Goal: Task Accomplishment & Management: Use online tool/utility

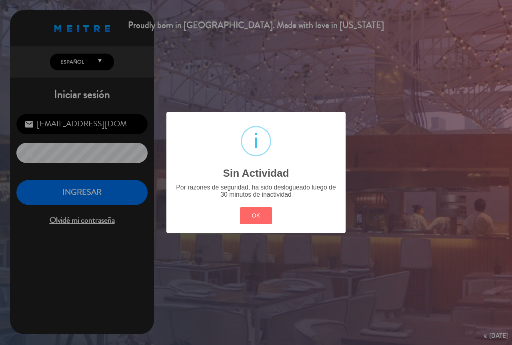
click at [254, 221] on button "OK" at bounding box center [256, 215] width 32 height 17
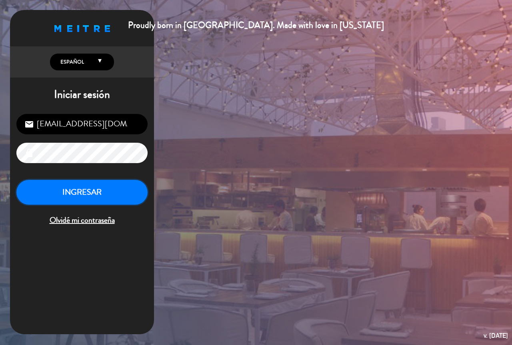
click at [90, 195] on button "INGRESAR" at bounding box center [81, 192] width 131 height 25
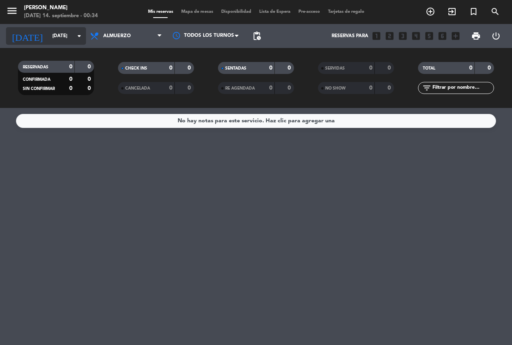
click at [65, 38] on input "[DATE]" at bounding box center [80, 36] width 64 height 14
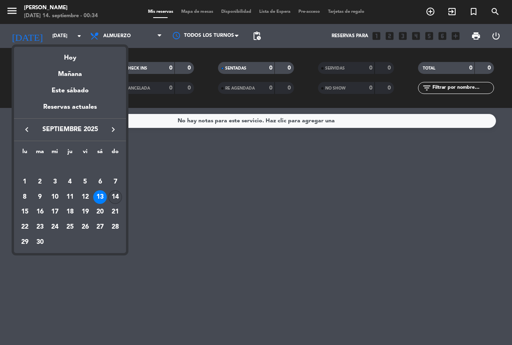
click at [111, 196] on div "14" at bounding box center [115, 198] width 14 height 14
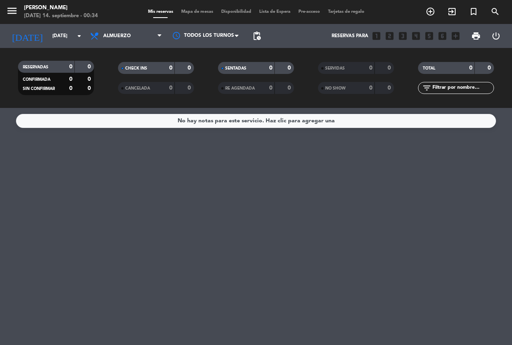
type input "[DATE]"
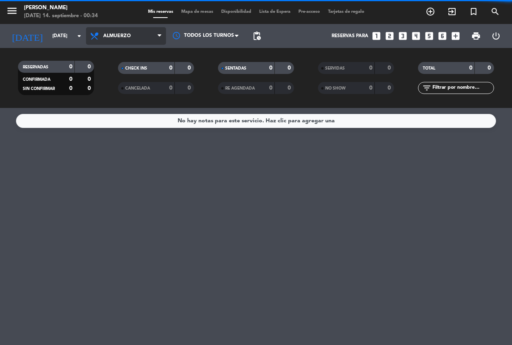
click at [116, 39] on span "Almuerzo" at bounding box center [126, 36] width 80 height 18
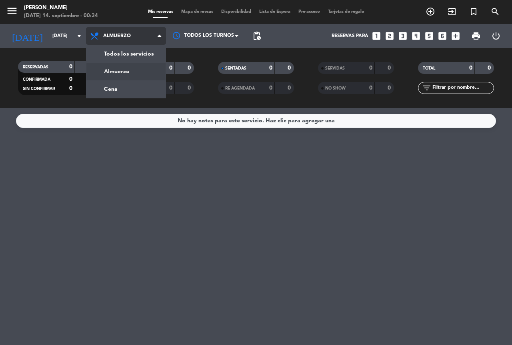
click at [124, 63] on div "menu [PERSON_NAME] del Fuego [DATE] 14. septiembre - 00:34 Mis reservas Mapa de…" at bounding box center [256, 54] width 512 height 108
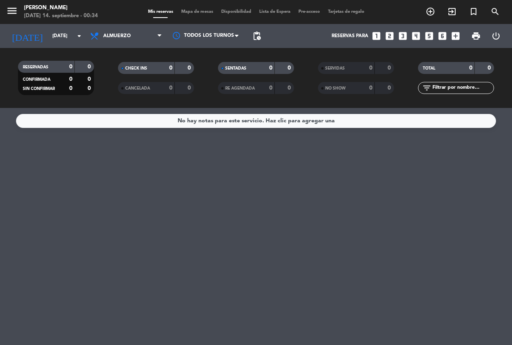
click at [128, 46] on div "Todos los servicios Almuerzo Cena Almuerzo Todos los servicios Almuerzo Cena" at bounding box center [126, 36] width 80 height 24
click at [128, 38] on span "Almuerzo" at bounding box center [117, 36] width 28 height 6
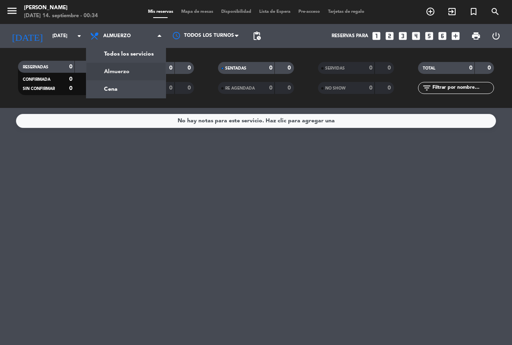
click at [130, 53] on div "menu [PERSON_NAME] del Fuego [DATE] 14. septiembre - 00:34 Mis reservas Mapa de…" at bounding box center [256, 54] width 512 height 108
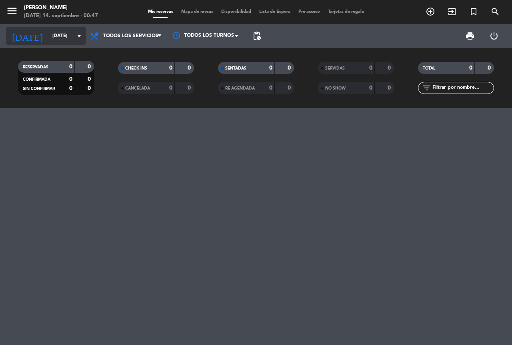
click at [60, 37] on input "[DATE]" at bounding box center [80, 36] width 64 height 14
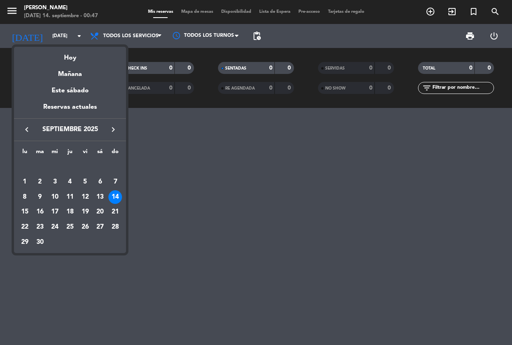
click at [62, 35] on div at bounding box center [256, 172] width 512 height 345
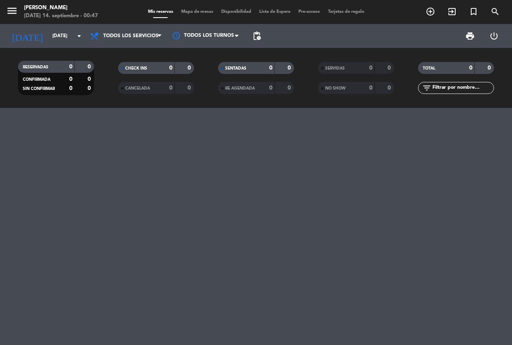
click at [62, 35] on input "[DATE]" at bounding box center [80, 36] width 64 height 14
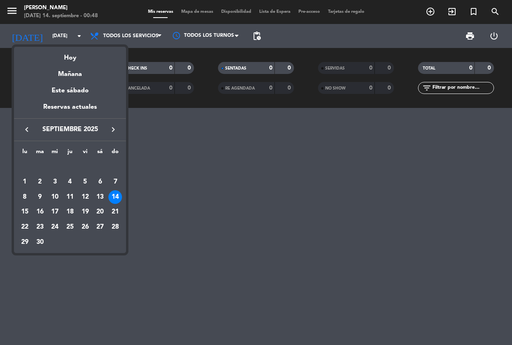
click at [57, 35] on div at bounding box center [256, 172] width 512 height 345
